Goal: Information Seeking & Learning: Learn about a topic

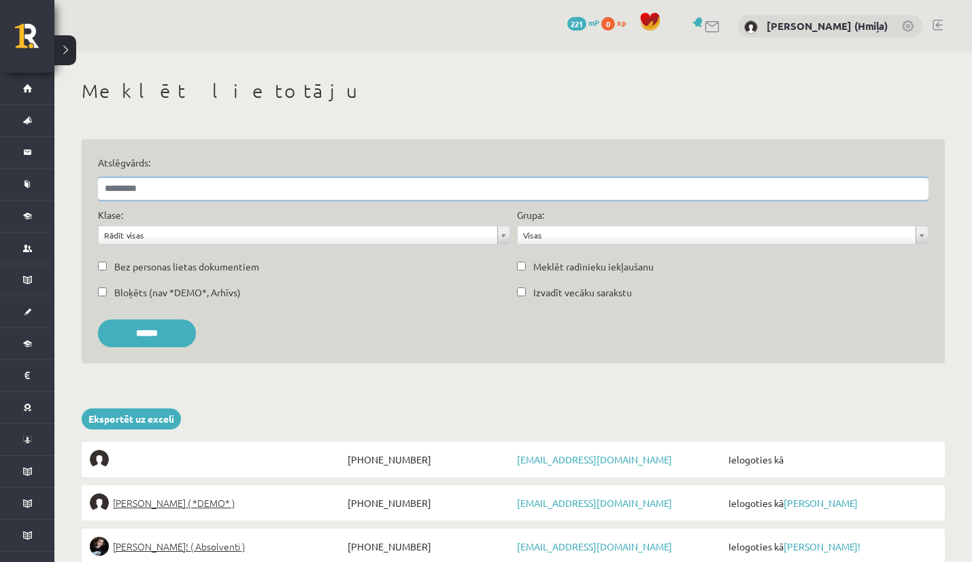
click at [284, 184] on input "Atslēgvārds:" at bounding box center [513, 189] width 830 height 22
paste input "**********"
type input "**********"
click at [98, 320] on input "******" at bounding box center [147, 334] width 98 height 28
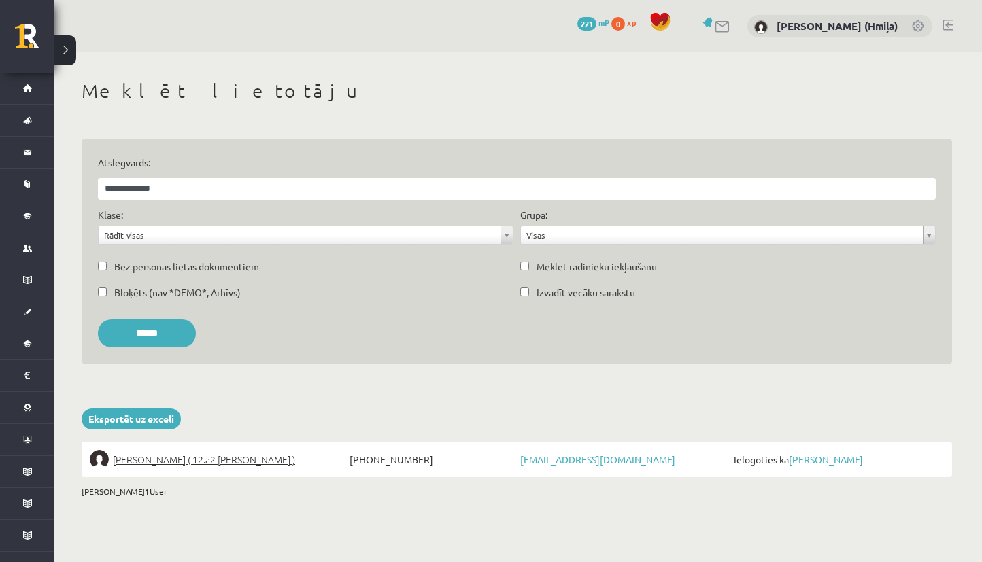
click at [832, 453] on span "Ielogoties kā Milāna Nāgele" at bounding box center [837, 459] width 214 height 19
click at [835, 460] on link "[PERSON_NAME]" at bounding box center [826, 460] width 74 height 12
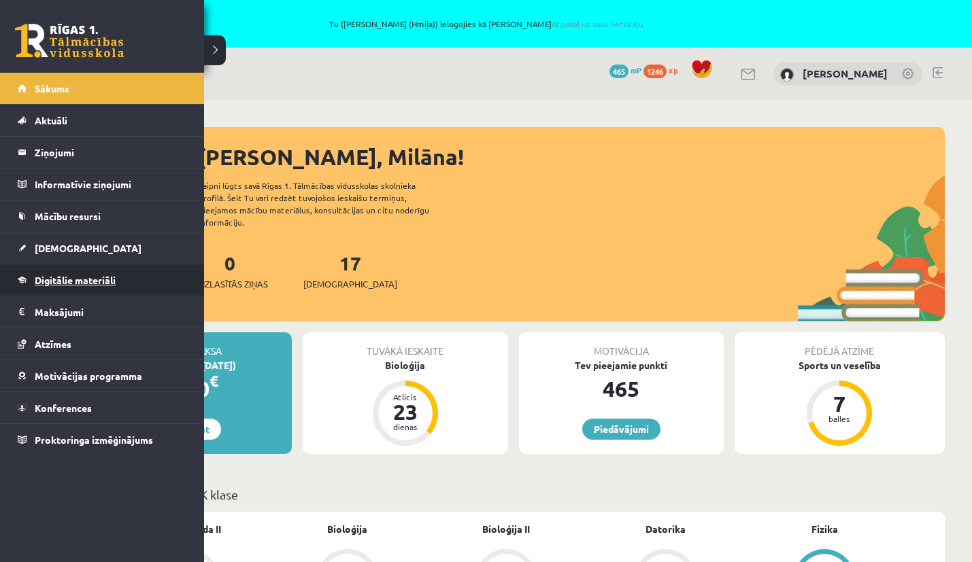
click at [41, 287] on link "Digitālie materiāli" at bounding box center [102, 280] width 169 height 31
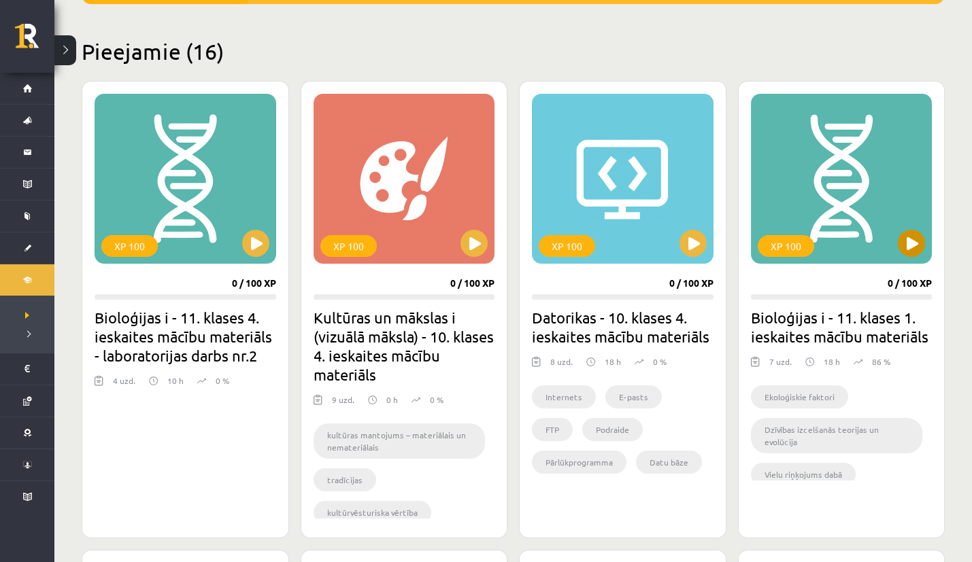
scroll to position [355, 0]
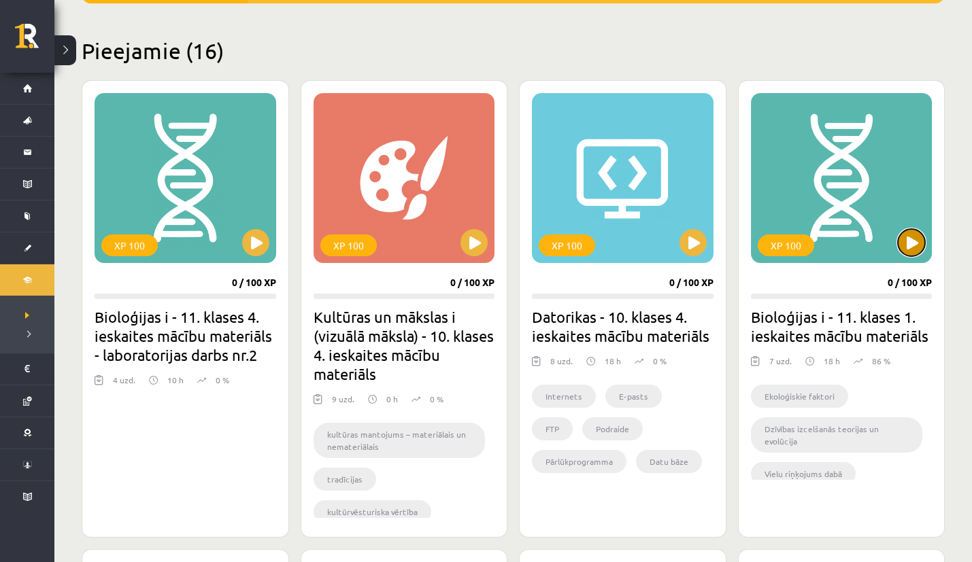
click at [912, 245] on button at bounding box center [911, 242] width 27 height 27
click at [878, 209] on div "XP 100" at bounding box center [842, 178] width 182 height 170
click at [876, 210] on div "XP 100" at bounding box center [842, 178] width 182 height 170
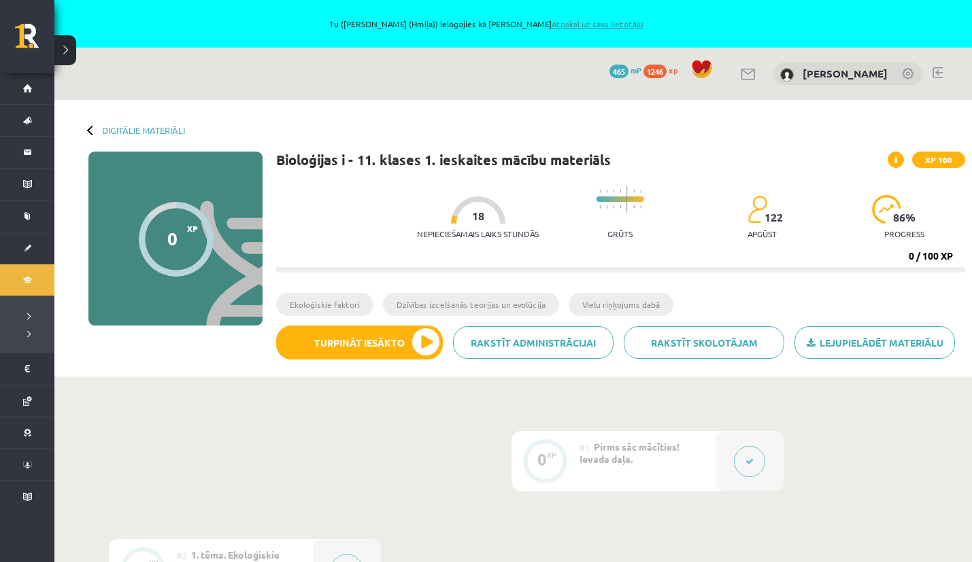
click at [597, 25] on link "Atpakaļ uz savu lietotāju" at bounding box center [598, 23] width 92 height 11
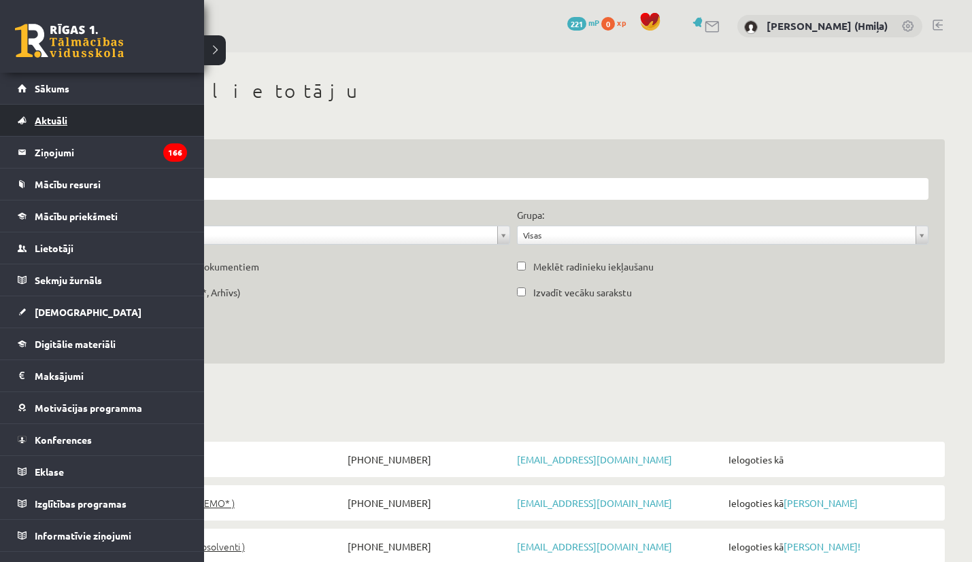
click at [47, 118] on span "Aktuāli" at bounding box center [51, 120] width 33 height 12
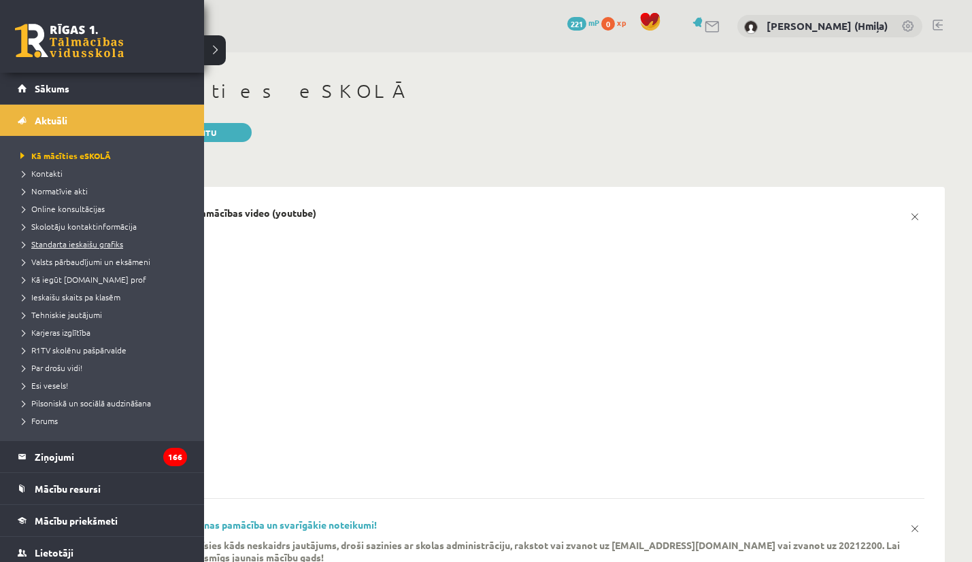
click at [72, 246] on span "Standarta ieskaišu grafiks" at bounding box center [70, 244] width 106 height 11
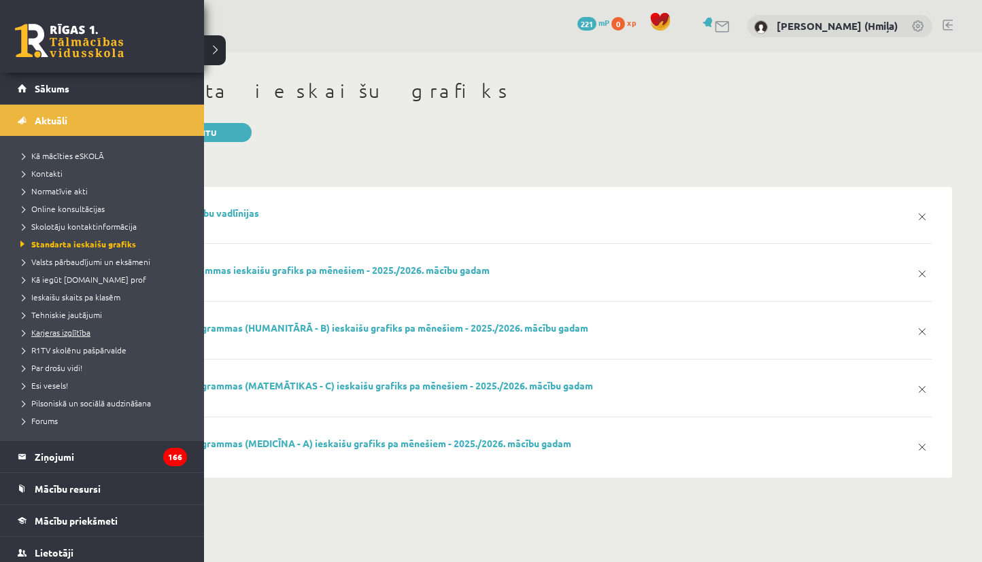
click at [43, 328] on span "Karjeras izglītība" at bounding box center [53, 332] width 73 height 11
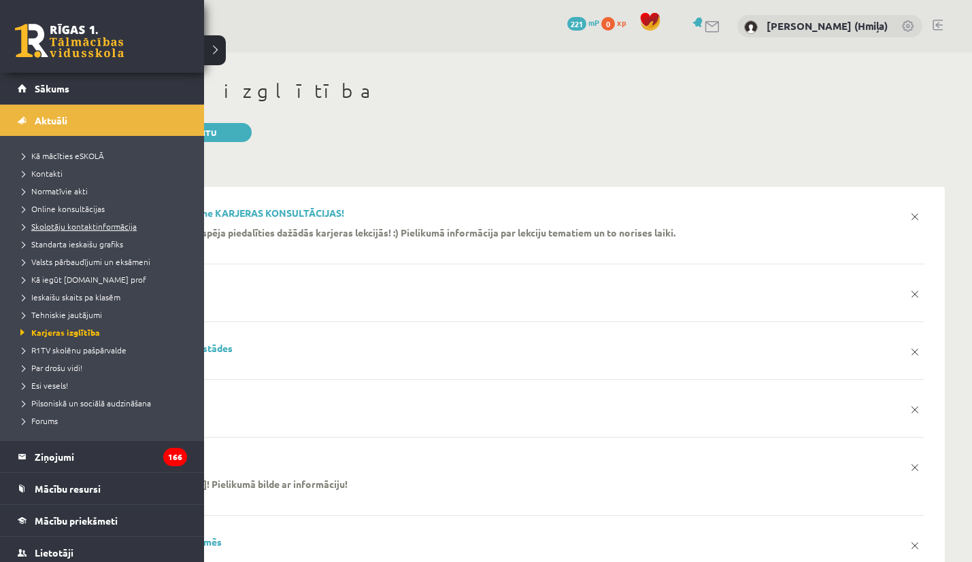
click at [31, 226] on span "Skolotāju kontaktinformācija" at bounding box center [77, 226] width 120 height 11
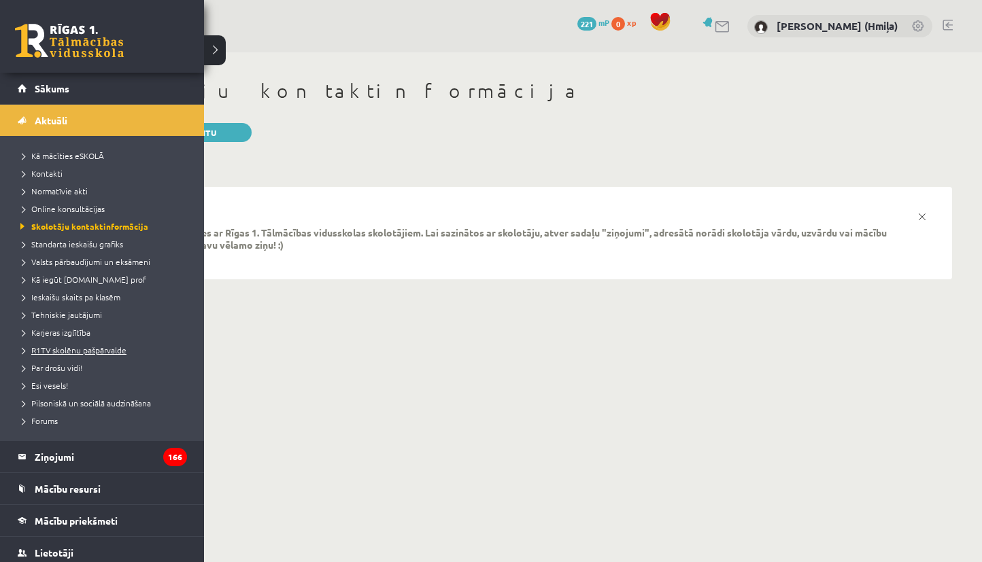
click at [45, 345] on link "R1TV skolēnu pašpārvalde" at bounding box center [103, 350] width 173 height 12
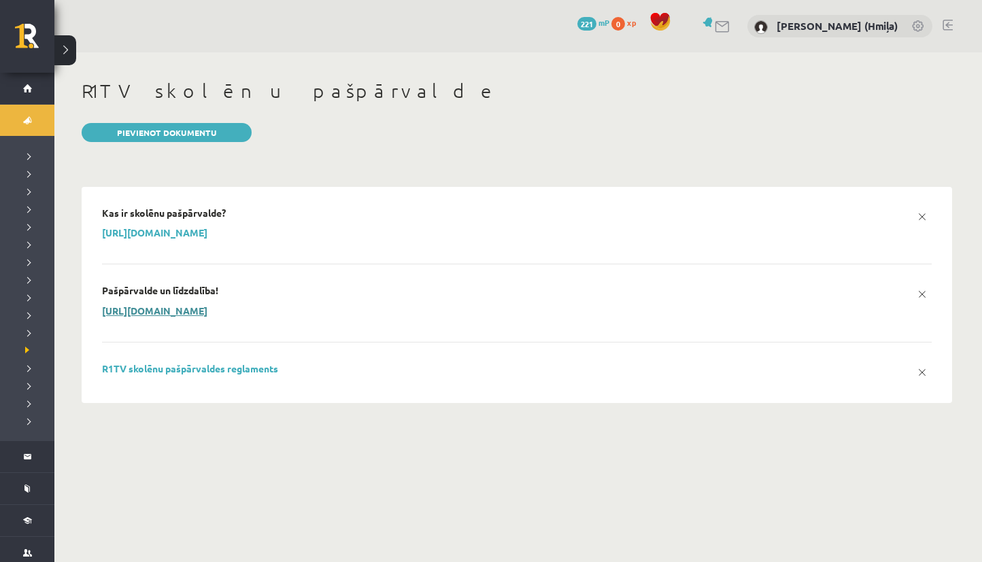
click at [207, 312] on link "[URL][DOMAIN_NAME]" at bounding box center [154, 311] width 105 height 12
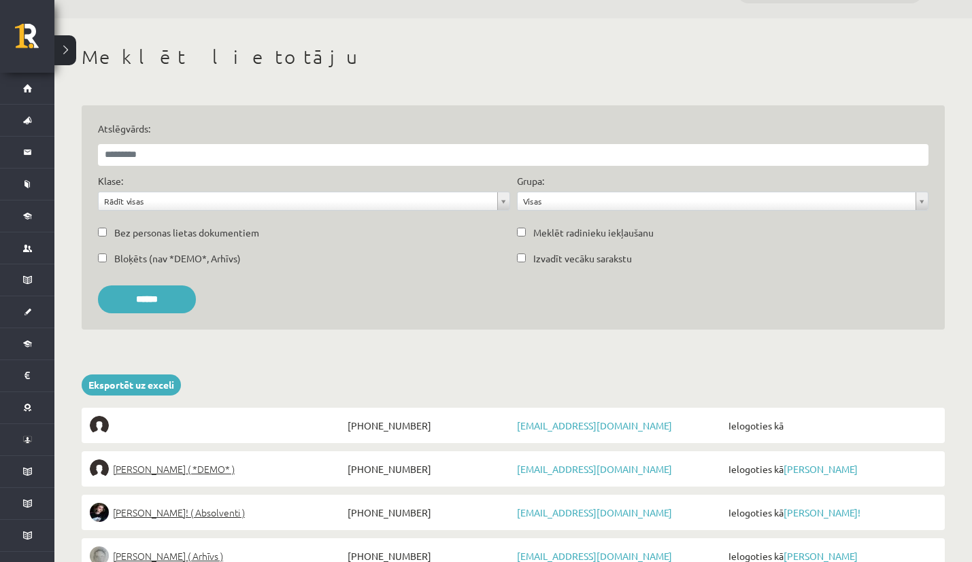
scroll to position [100, 0]
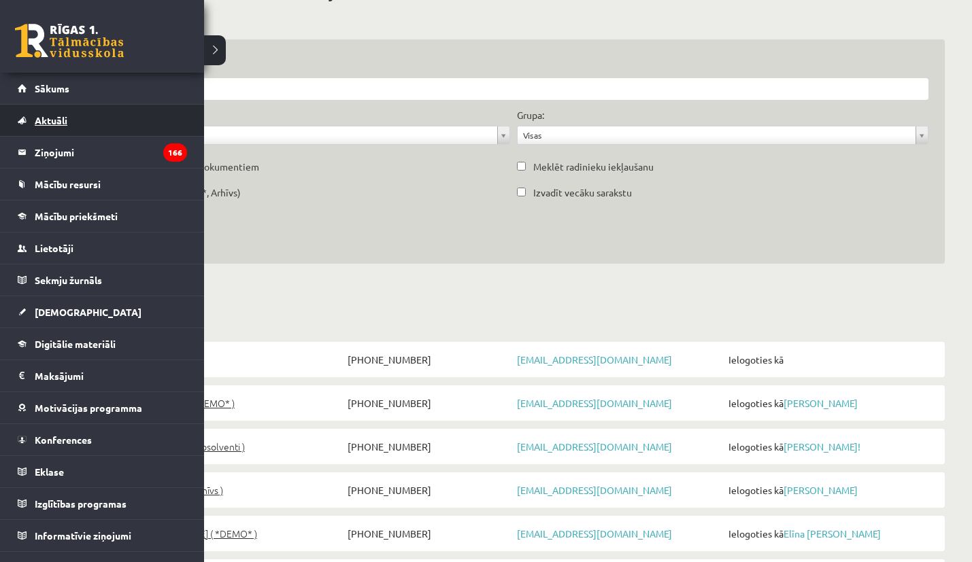
click at [66, 112] on link "Aktuāli" at bounding box center [102, 120] width 169 height 31
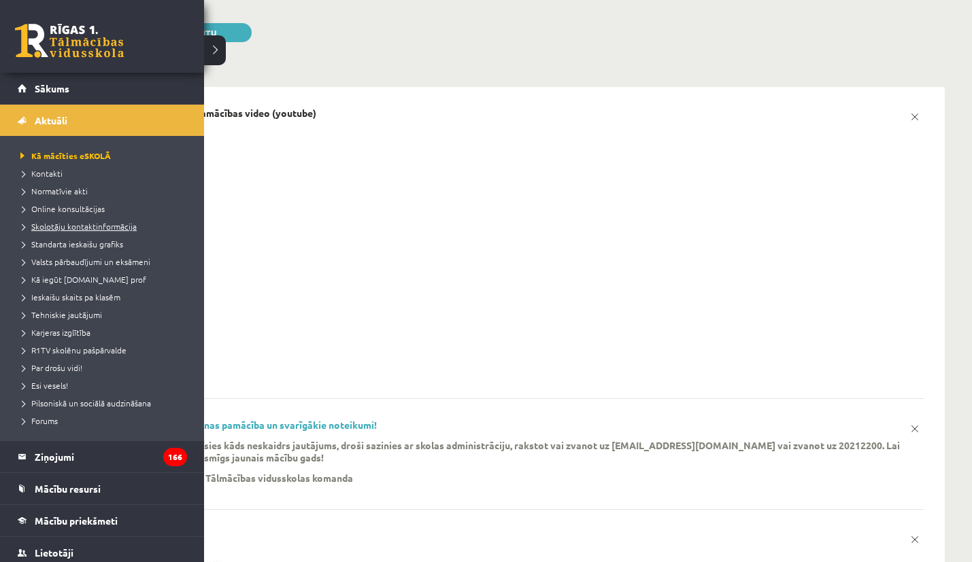
click at [36, 226] on span "Skolotāju kontaktinformācija" at bounding box center [77, 226] width 120 height 11
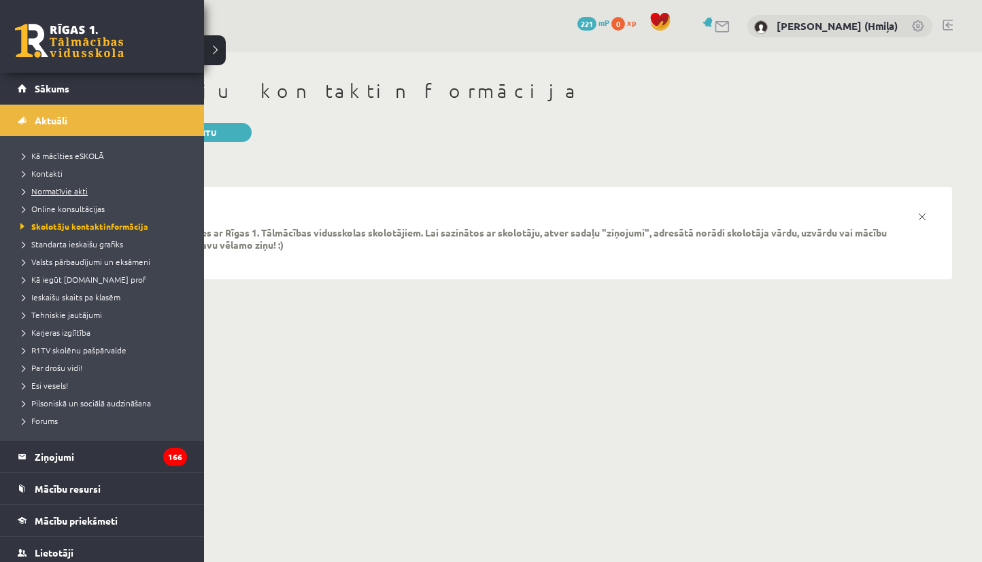
click at [35, 194] on span "Normatīvie akti" at bounding box center [52, 191] width 71 height 11
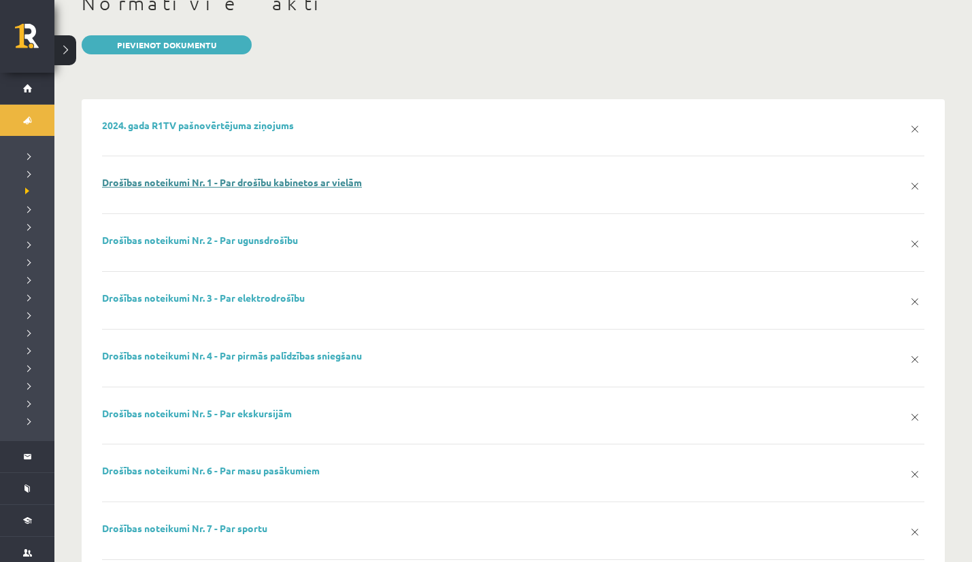
click at [343, 180] on link "Drošības noteikumi Nr. 1 - Par drošību kabinetos ar vielām" at bounding box center [232, 182] width 260 height 12
click at [242, 292] on link "Drošības noteikumi Nr. 3 - Par elektrodrošību" at bounding box center [203, 298] width 203 height 12
click at [239, 354] on link "Drošības noteikumi Nr. 4 - Par pirmās palīdzības sniegšanu" at bounding box center [232, 356] width 260 height 12
drag, startPoint x: 211, startPoint y: 431, endPoint x: 195, endPoint y: 440, distance: 18.9
click at [195, 440] on div "Drošības noteikumi Nr. 5 - Par ekskursijām x" at bounding box center [513, 426] width 822 height 37
